Goal: Information Seeking & Learning: Check status

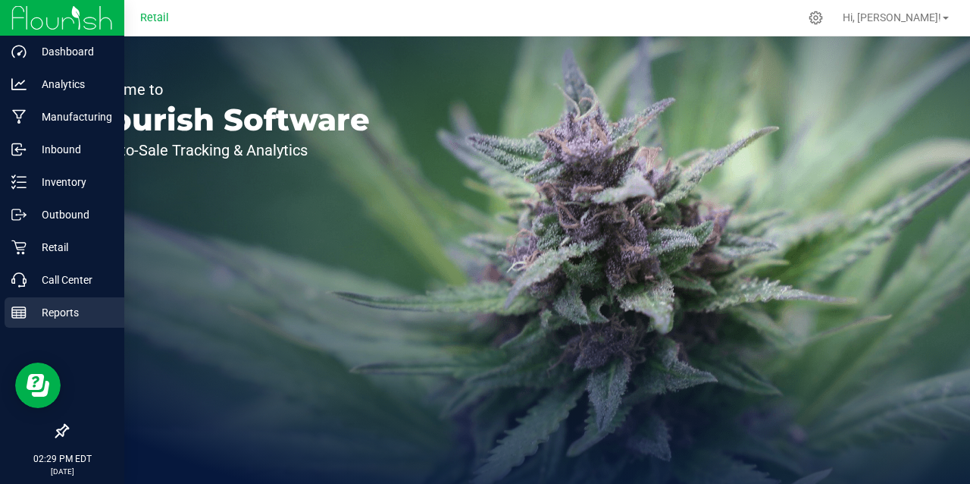
click at [42, 307] on p "Reports" at bounding box center [72, 312] width 91 height 18
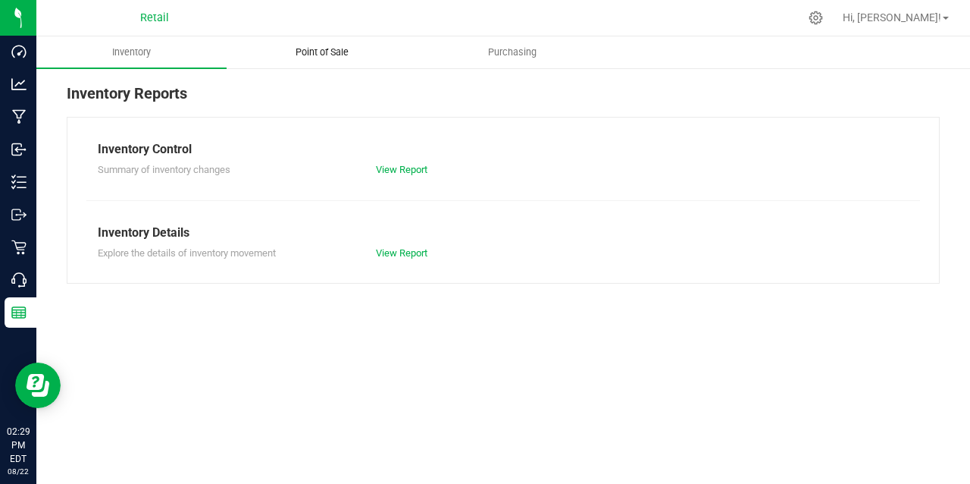
click at [308, 55] on span "Point of Sale" at bounding box center [322, 52] width 94 height 14
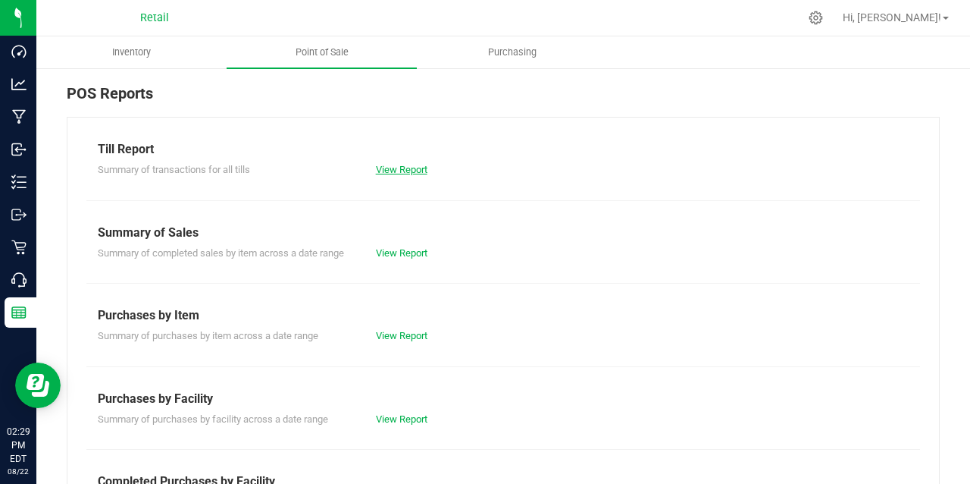
click at [409, 167] on link "View Report" at bounding box center [402, 169] width 52 height 11
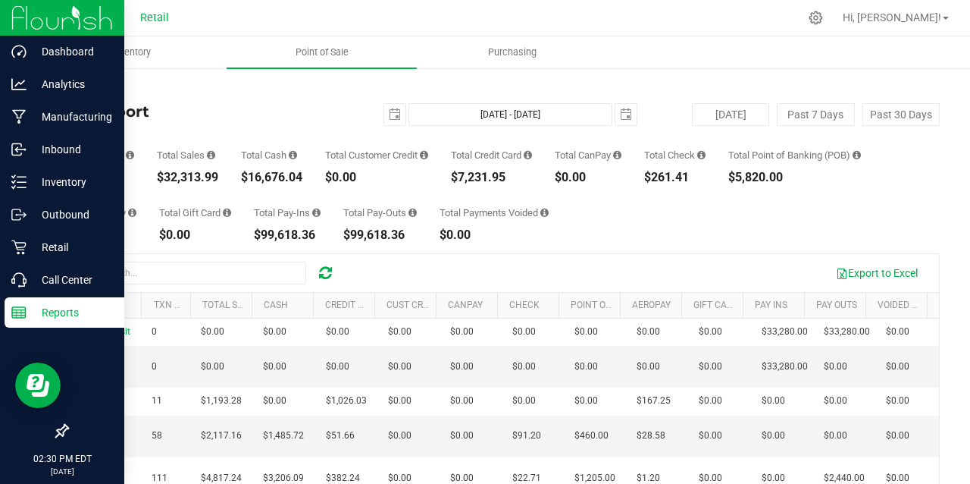
click at [20, 321] on div "Reports" at bounding box center [65, 312] width 120 height 30
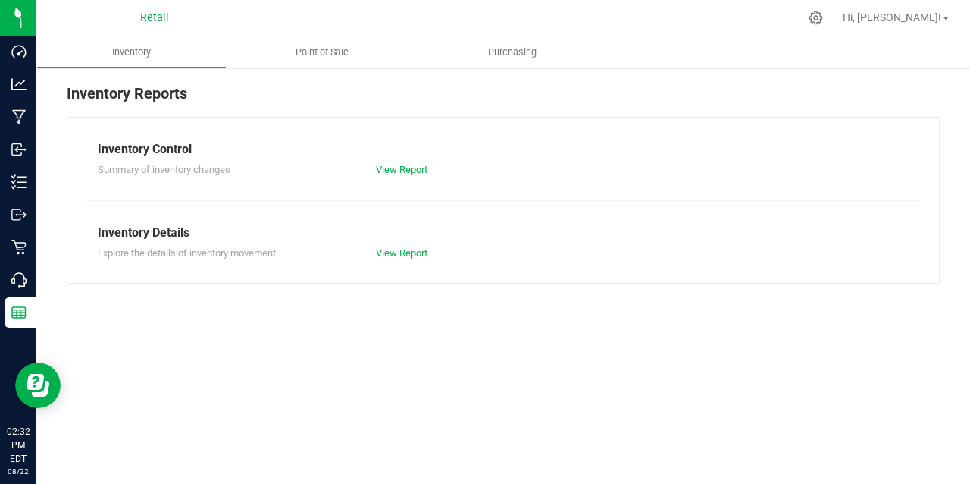
click at [399, 174] on link "View Report" at bounding box center [402, 169] width 52 height 11
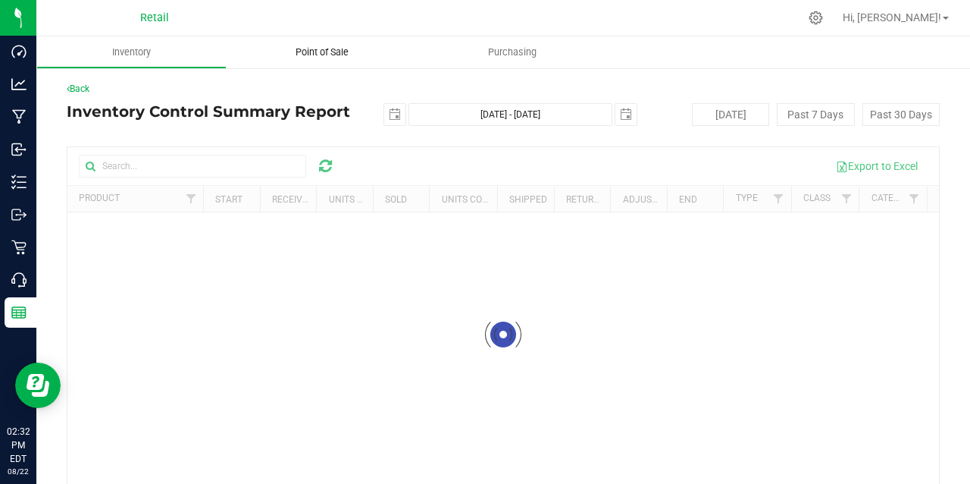
click at [327, 57] on span "Point of Sale" at bounding box center [322, 52] width 94 height 14
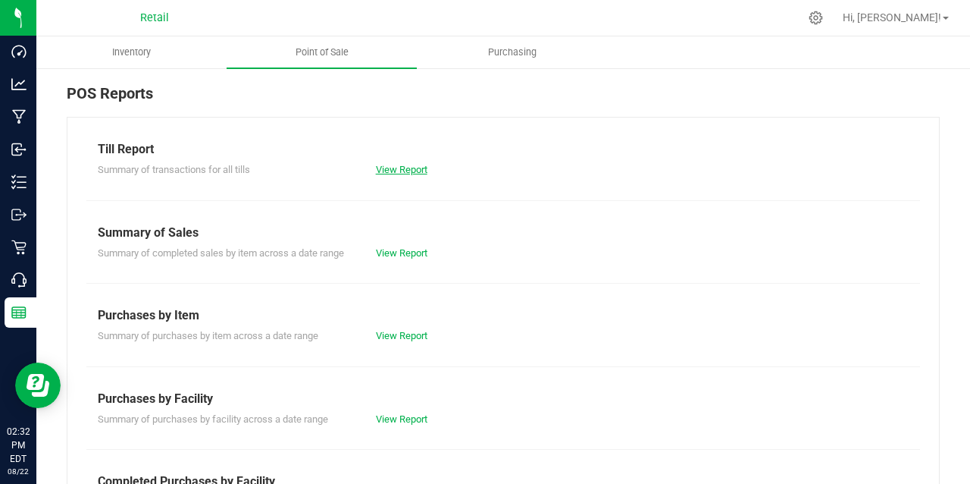
click at [391, 169] on link "View Report" at bounding box center [402, 169] width 52 height 11
